Goal: Information Seeking & Learning: Check status

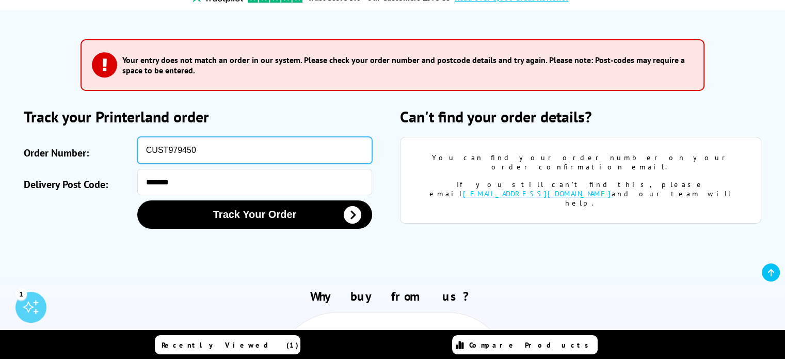
drag, startPoint x: 198, startPoint y: 143, endPoint x: 108, endPoint y: 145, distance: 89.8
click at [108, 145] on div "Order Number: CUST979450" at bounding box center [205, 150] width 362 height 27
paste input "SOA2974276"
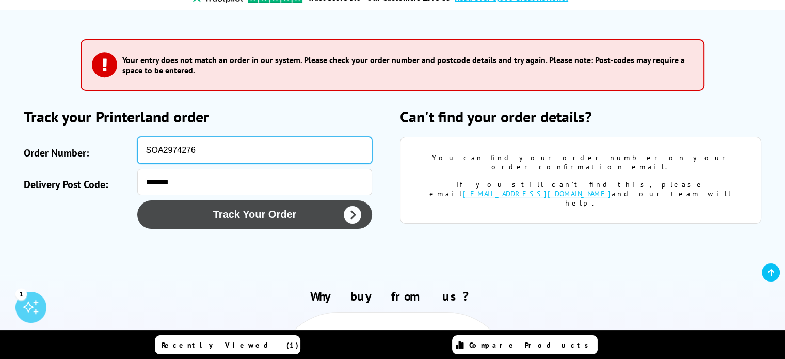
type input "SOA2974276"
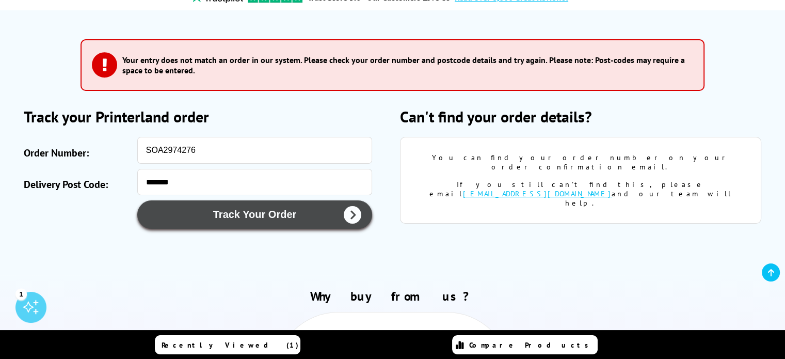
click at [264, 214] on button "Track Your Order" at bounding box center [254, 214] width 235 height 28
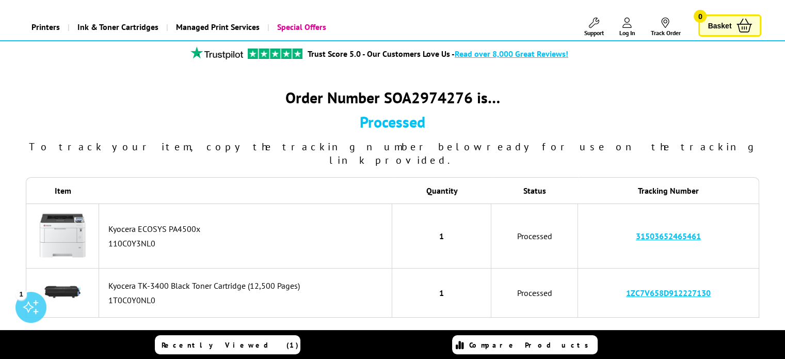
scroll to position [103, 0]
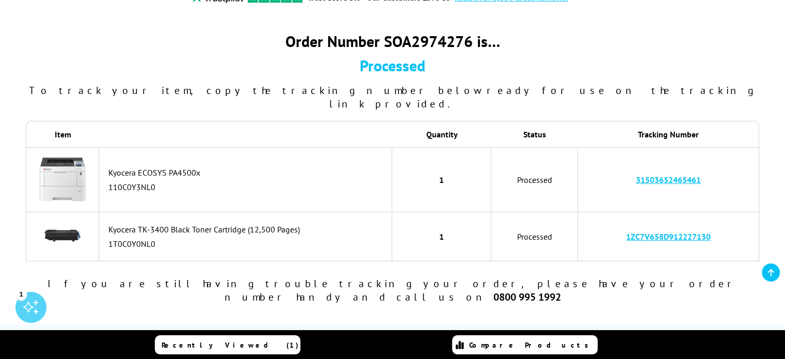
click at [655, 174] on link "31503652465461" at bounding box center [668, 179] width 65 height 10
drag, startPoint x: 701, startPoint y: 165, endPoint x: 632, endPoint y: 167, distance: 68.7
click at [632, 167] on td "31503652465461" at bounding box center [668, 179] width 181 height 65
copy link "31503652465461"
click at [660, 174] on link "31503652465461" at bounding box center [668, 179] width 65 height 10
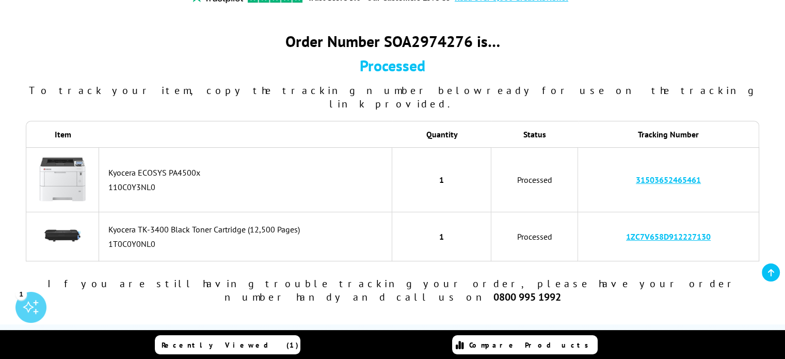
click at [706, 153] on td "31503652465461" at bounding box center [668, 179] width 181 height 65
drag, startPoint x: 704, startPoint y: 164, endPoint x: 630, endPoint y: 167, distance: 73.9
click at [630, 167] on td "31503652465461" at bounding box center [668, 179] width 181 height 65
copy link "31503652465461"
click at [675, 174] on link "31503652465461" at bounding box center [668, 179] width 65 height 10
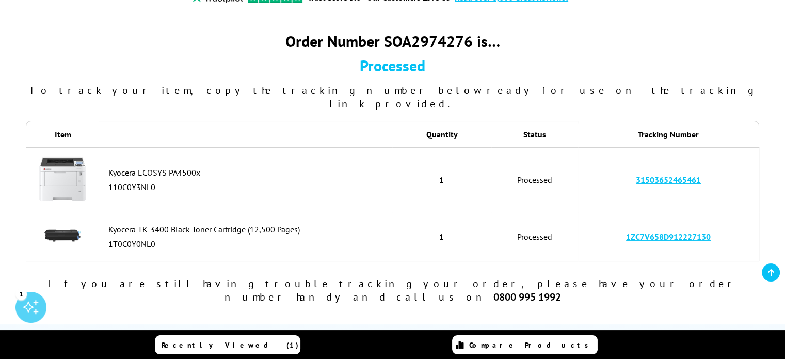
click at [707, 151] on td "31503652465461" at bounding box center [668, 179] width 181 height 65
drag, startPoint x: 706, startPoint y: 168, endPoint x: 629, endPoint y: 170, distance: 76.4
click at [630, 170] on td "31503652465461" at bounding box center [668, 179] width 181 height 65
copy link "31503652465461"
